Goal: Task Accomplishment & Management: Manage account settings

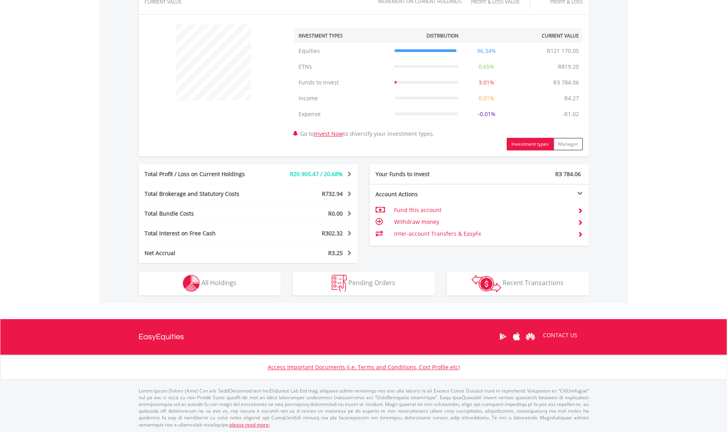
scroll to position [283, 0]
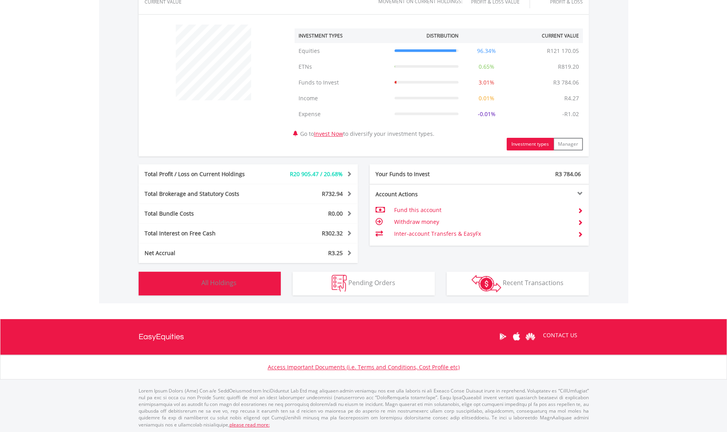
click at [255, 289] on button "Holdings All Holdings" at bounding box center [210, 284] width 142 height 24
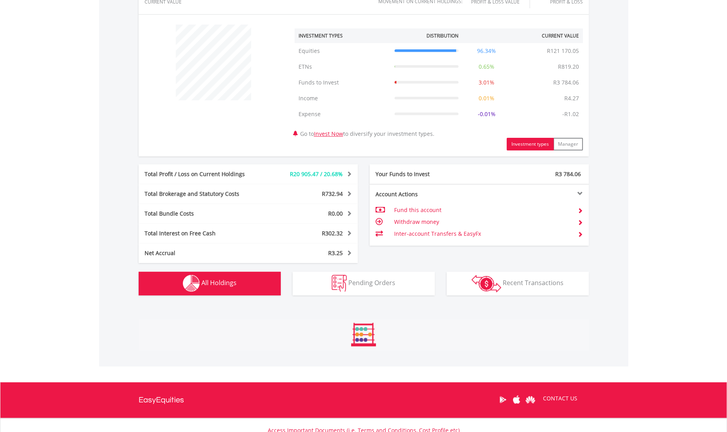
scroll to position [601, 0]
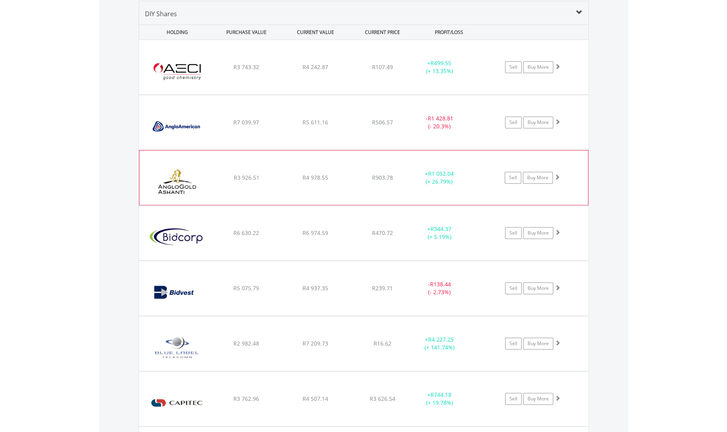
click at [557, 71] on div at bounding box center [558, 67] width 6 height 8
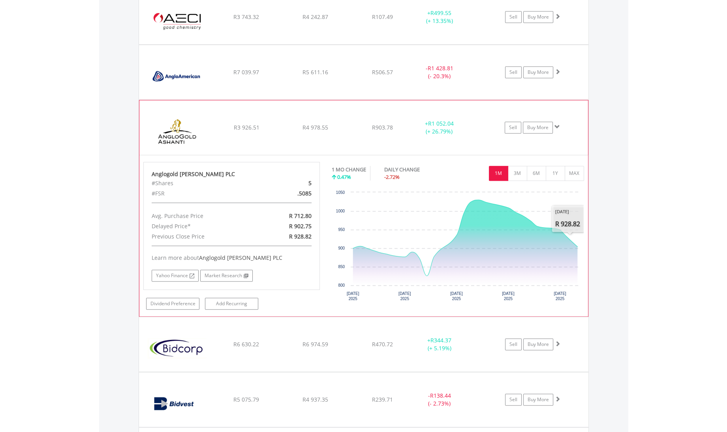
scroll to position [650, 0]
click at [559, 127] on span at bounding box center [558, 128] width 6 height 6
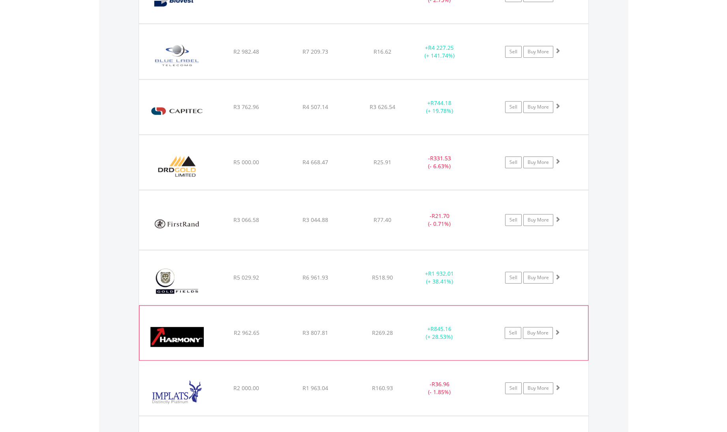
scroll to position [897, 0]
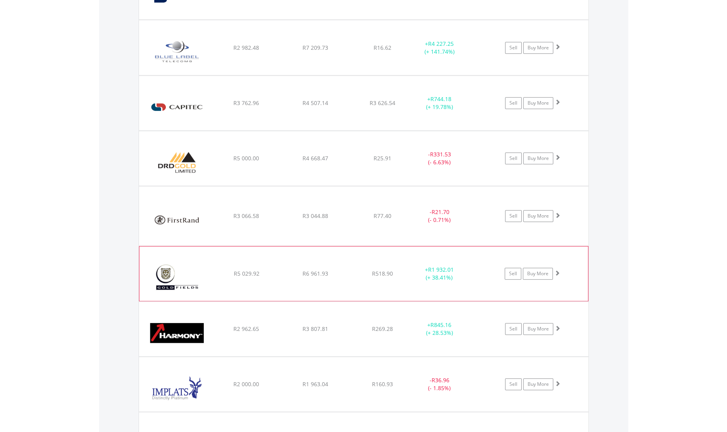
click at [556, 273] on span at bounding box center [558, 273] width 6 height 6
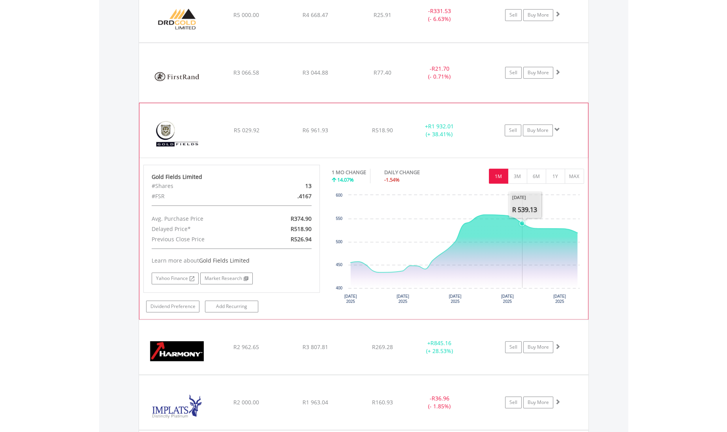
scroll to position [996, 0]
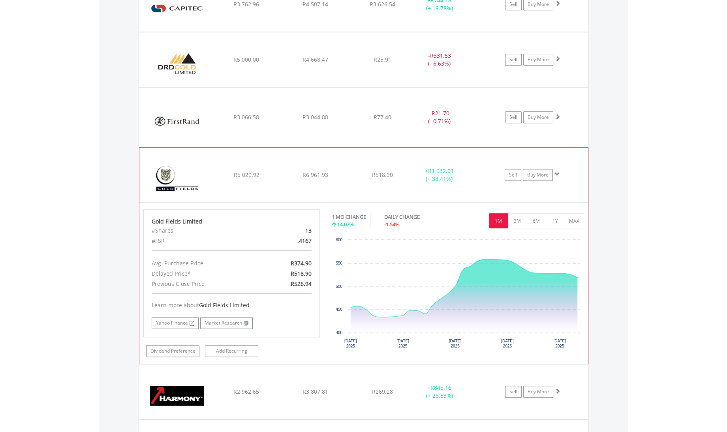
click at [556, 171] on span at bounding box center [558, 174] width 6 height 6
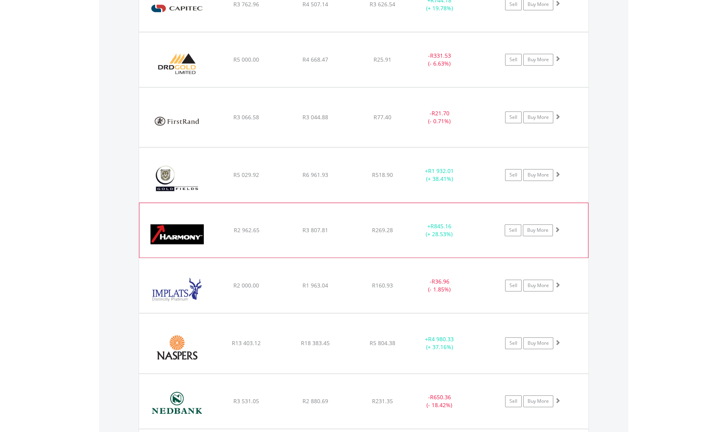
click at [556, 227] on span at bounding box center [558, 230] width 6 height 6
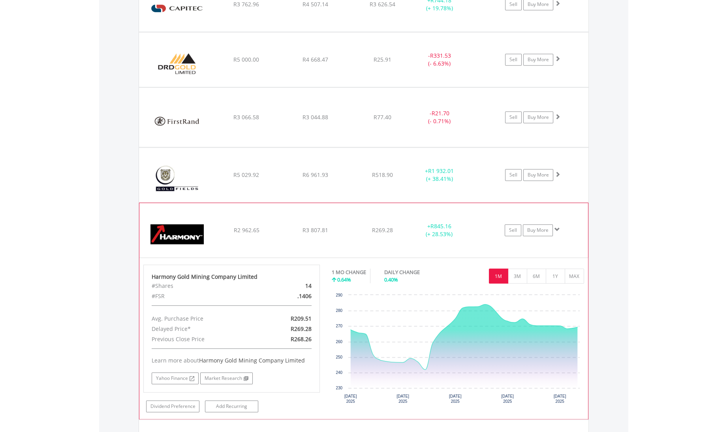
click at [555, 227] on span at bounding box center [558, 230] width 6 height 6
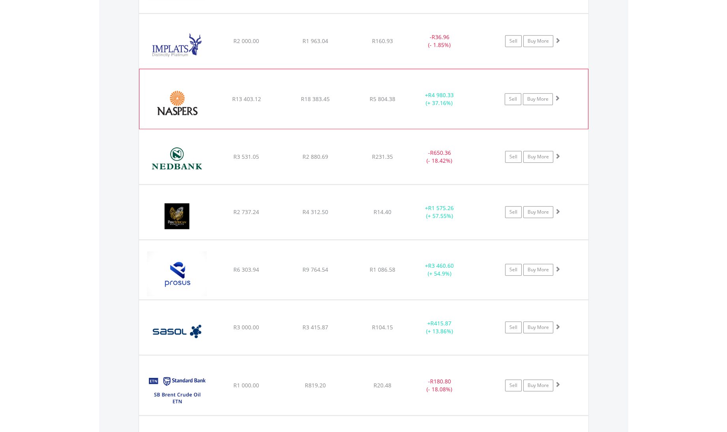
scroll to position [1243, 0]
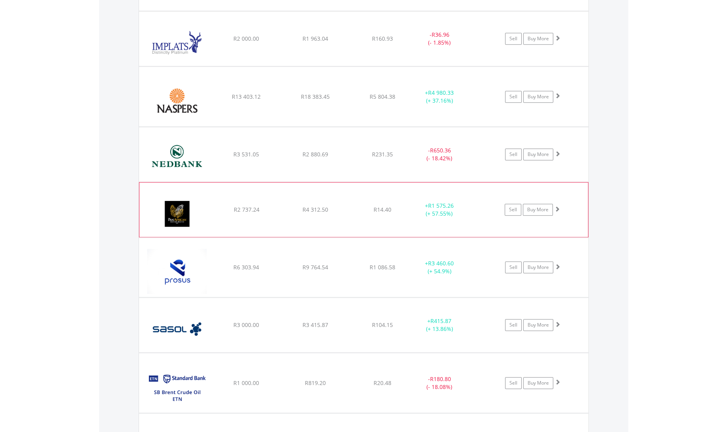
click at [559, 206] on span at bounding box center [558, 209] width 6 height 6
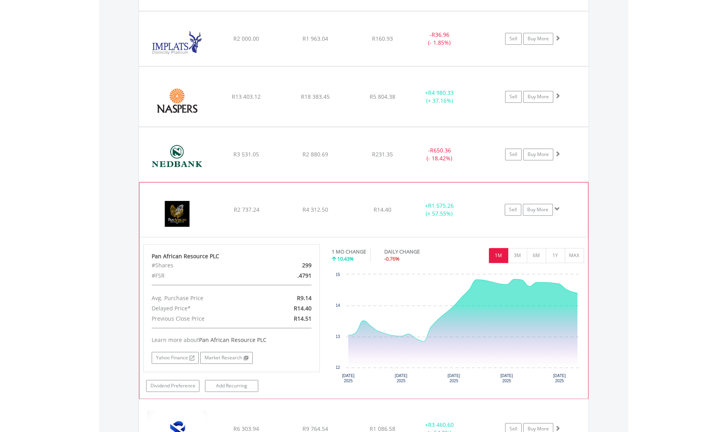
click at [557, 206] on span at bounding box center [558, 209] width 6 height 6
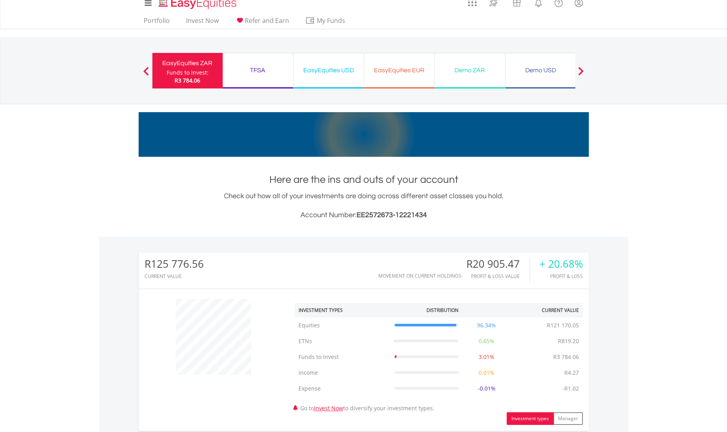
scroll to position [0, 0]
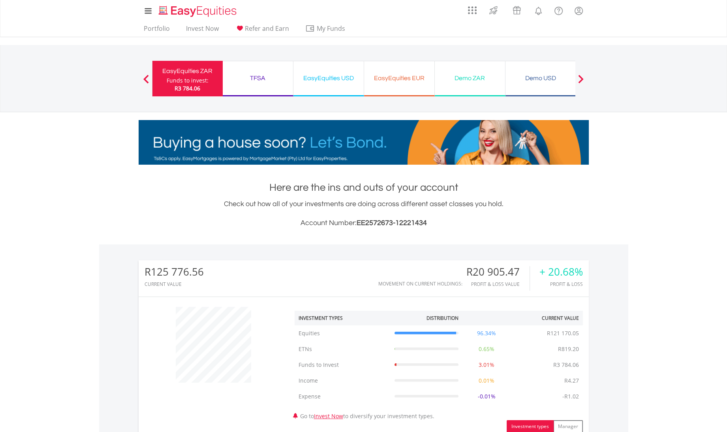
drag, startPoint x: 339, startPoint y: 78, endPoint x: 341, endPoint y: 87, distance: 8.8
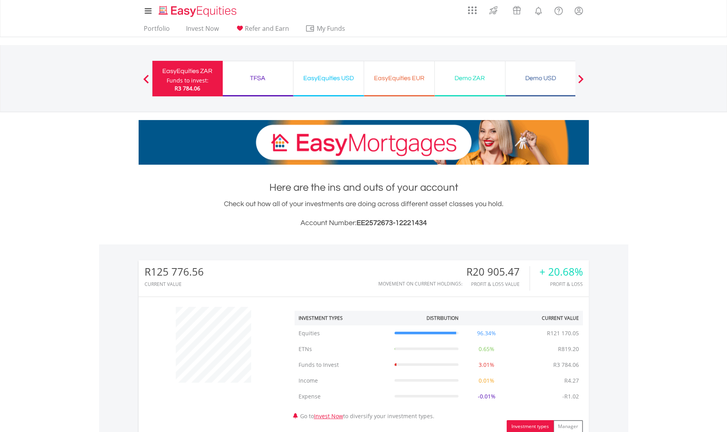
click at [339, 78] on div "EasyEquities USD" at bounding box center [328, 78] width 61 height 11
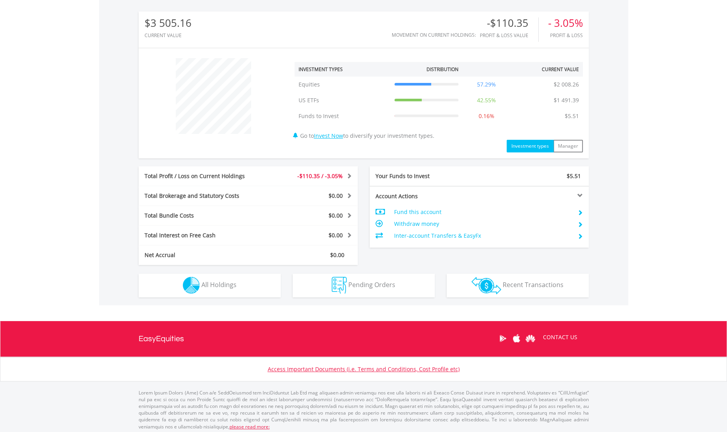
scroll to position [251, 0]
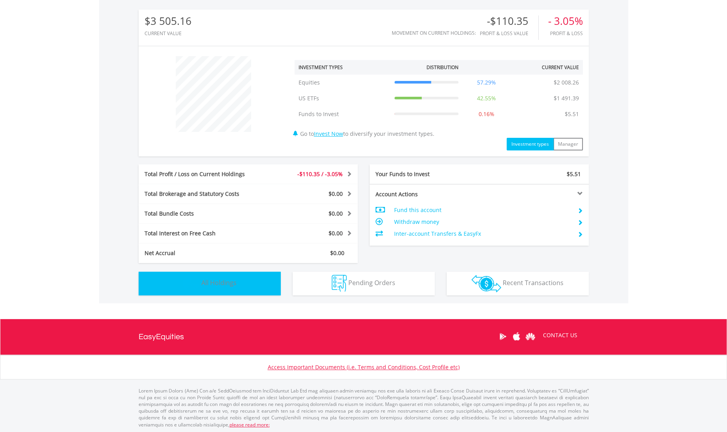
click at [255, 289] on button "Holdings All Holdings" at bounding box center [210, 284] width 142 height 24
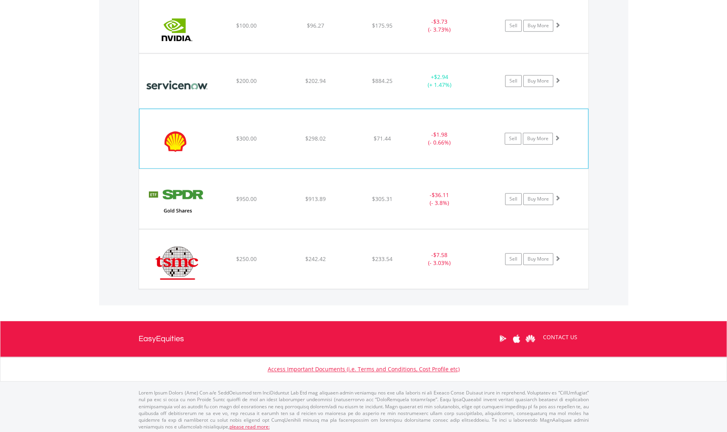
scroll to position [1013, 0]
